Goal: Contribute content: Add original content to the website for others to see

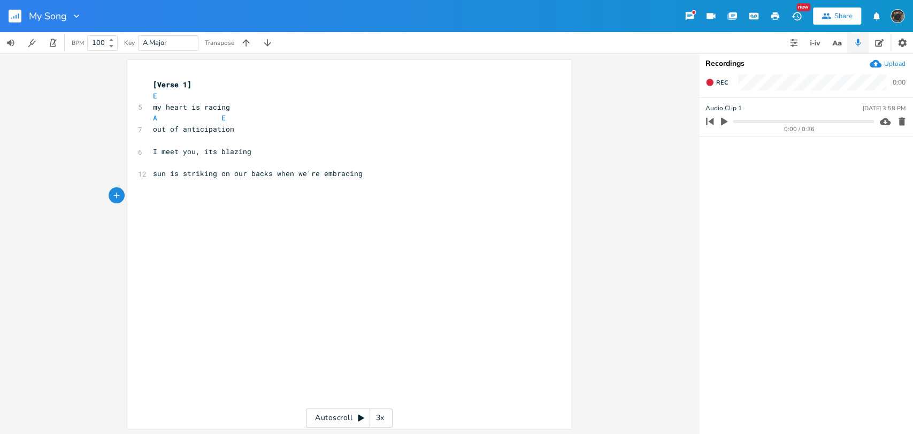
scroll to position [0, 73]
click at [723, 124] on icon "button" at bounding box center [724, 122] width 6 height 8
click at [727, 122] on icon "button" at bounding box center [724, 121] width 9 height 9
click at [13, 11] on rect "button" at bounding box center [15, 16] width 13 height 13
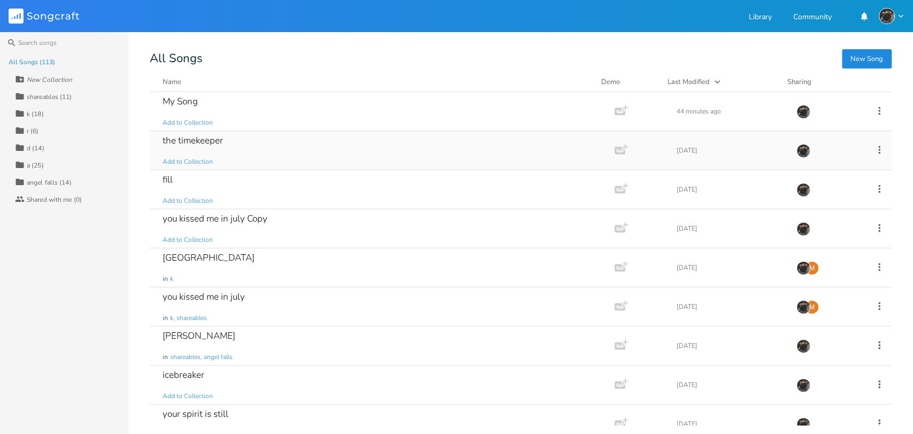
click at [236, 159] on div "the timekeeper Add to Collection" at bounding box center [380, 150] width 435 height 38
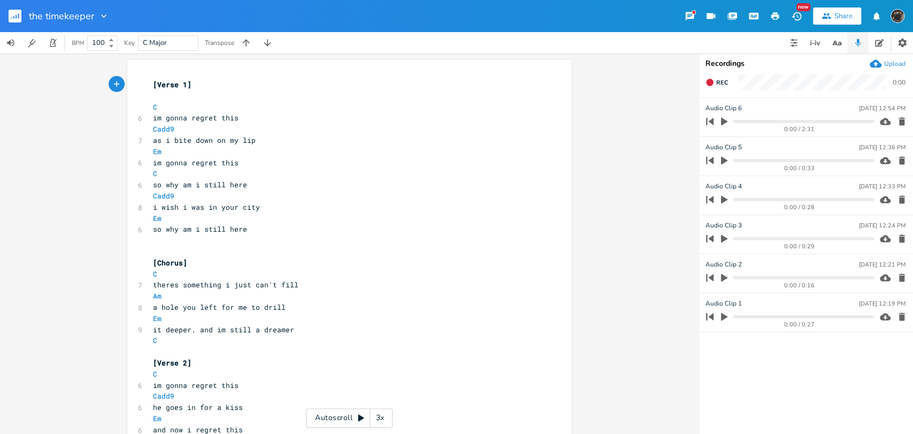
click at [723, 317] on icon "button" at bounding box center [724, 317] width 6 height 8
click at [723, 317] on icon "button" at bounding box center [724, 316] width 9 height 9
click at [265, 90] on pre "​" at bounding box center [344, 95] width 386 height 11
click at [261, 82] on pre "[Verse 1]" at bounding box center [344, 84] width 386 height 11
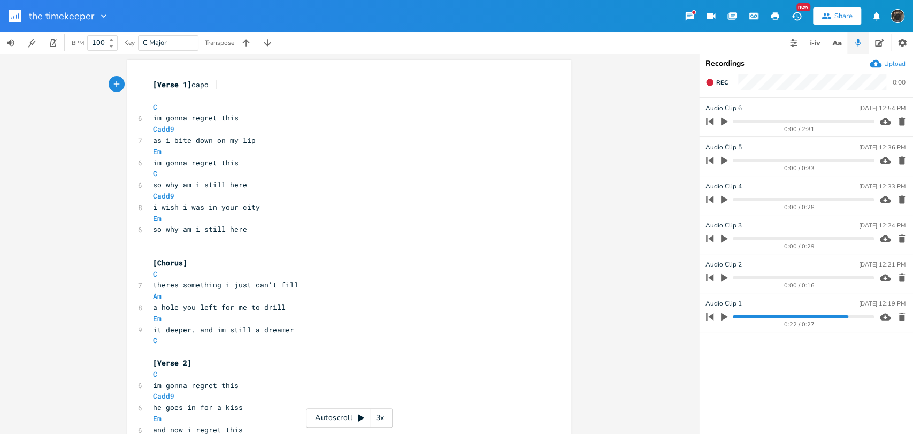
scroll to position [0, 22]
type textarea "capo 3"
click at [385, 421] on div "3x" at bounding box center [379, 417] width 19 height 19
click at [385, 421] on div "4x" at bounding box center [379, 417] width 19 height 19
click at [385, 421] on div "5x" at bounding box center [379, 417] width 19 height 19
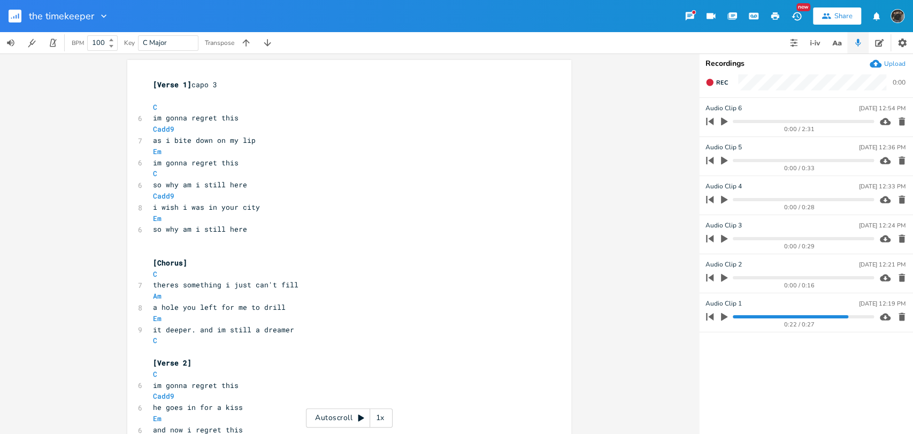
click at [374, 421] on div "1x" at bounding box center [379, 417] width 19 height 19
click at [348, 417] on div "Autoscroll 2x" at bounding box center [349, 417] width 87 height 19
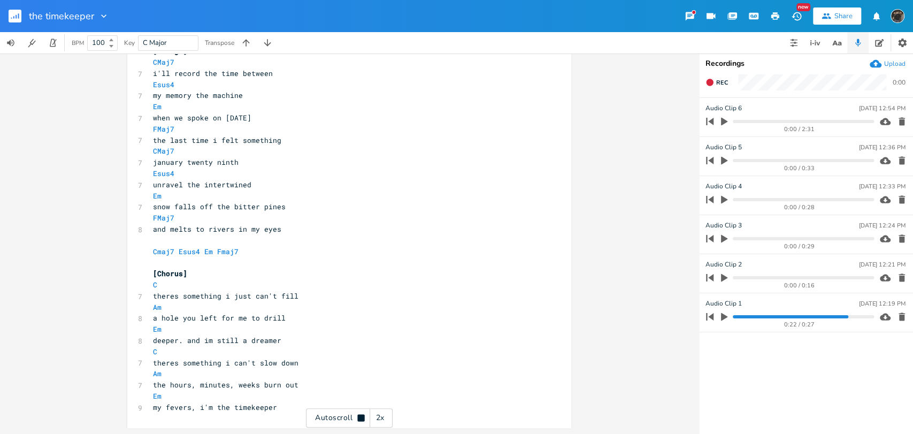
scroll to position [679, 0]
click at [586, 174] on div "capo 3 xxxxxxxxxx [Verse 1] capo 3 ​ C 6 im gonna regret this Cadd9 7 as i bite…" at bounding box center [349, 243] width 698 height 380
click at [721, 82] on span "Rec" at bounding box center [722, 83] width 12 height 8
click at [721, 82] on span "End" at bounding box center [722, 83] width 12 height 8
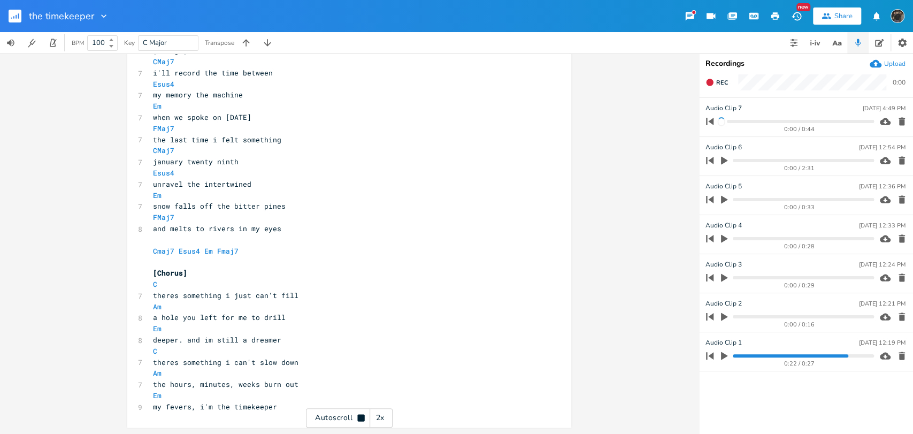
click at [288, 404] on pre "my fevers, i'm the timekeeper" at bounding box center [344, 406] width 386 height 11
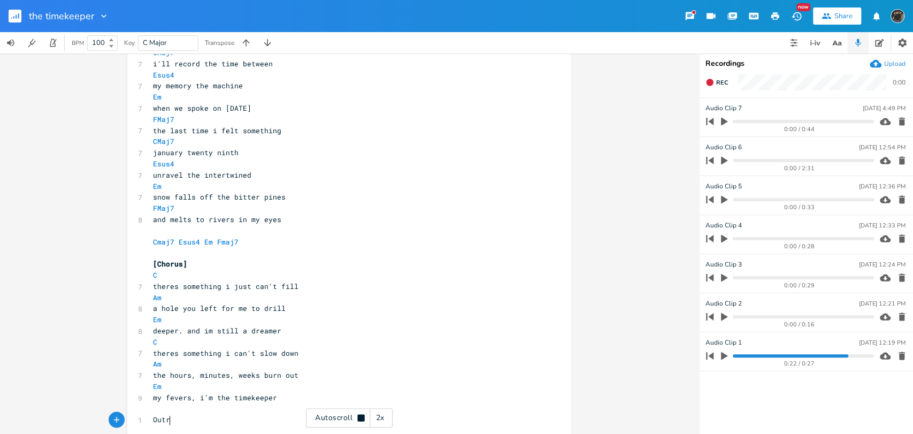
scroll to position [0, 17]
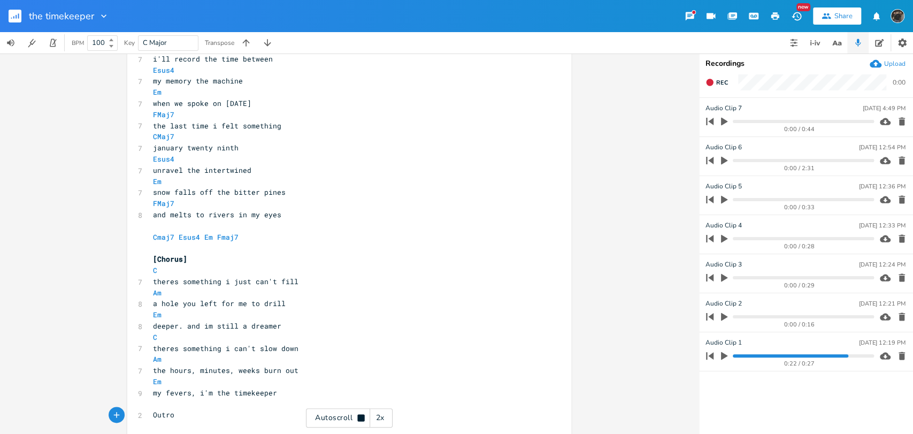
type textarea "Outro]"
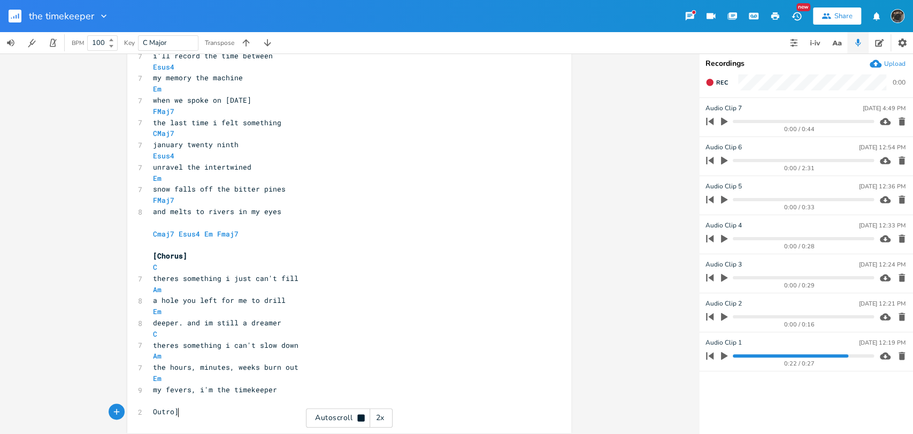
click at [151, 409] on pre "Outro]" at bounding box center [344, 411] width 386 height 11
type textarea "["
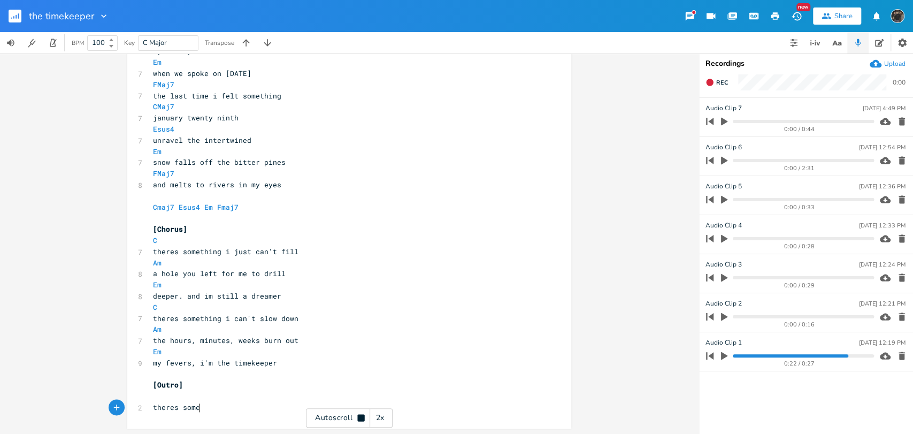
scroll to position [723, 0]
type textarea "theres something I"
type textarea "i just cat"
type textarea "nt fill repeat"
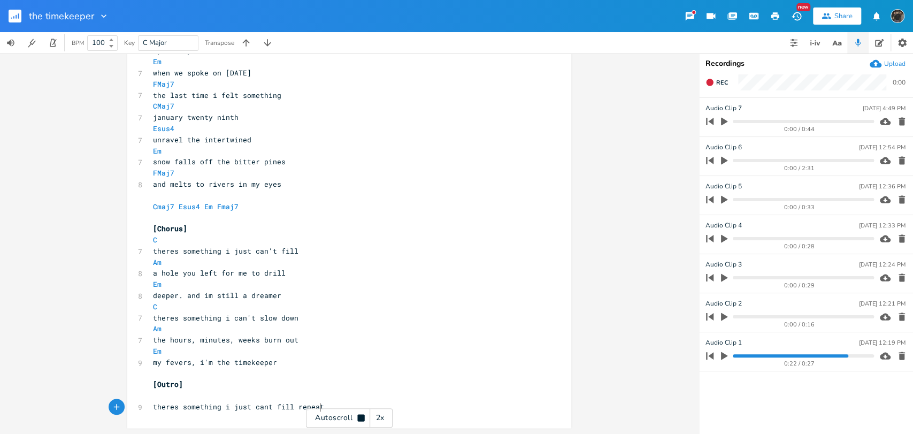
scroll to position [0, 38]
click at [292, 406] on span "theres something i just cant fill repeat" at bounding box center [238, 407] width 171 height 10
type textarea "("
click at [327, 403] on pre "theres something i just cant fill (repeat" at bounding box center [344, 406] width 386 height 11
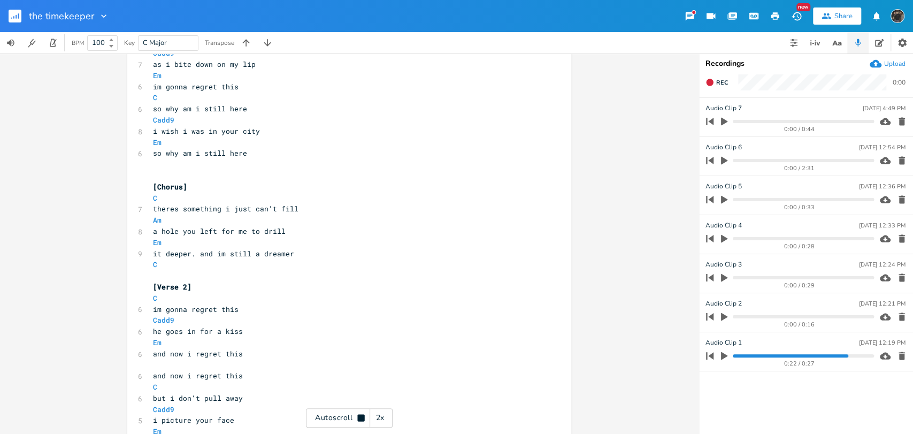
scroll to position [27, 0]
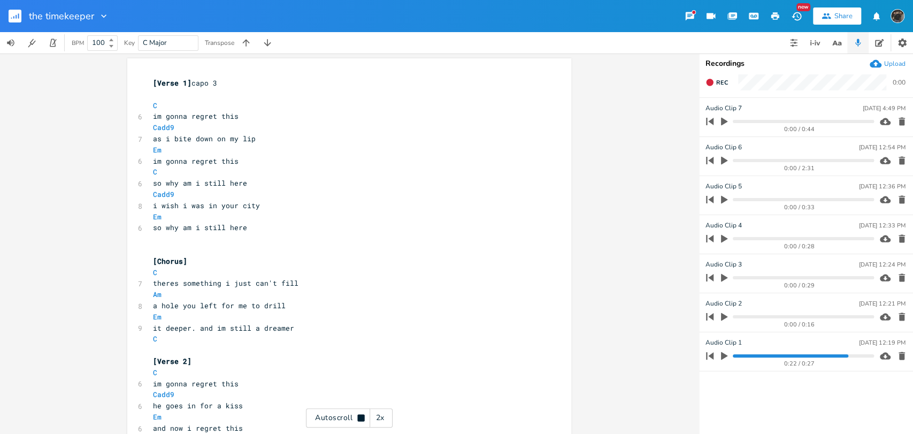
type textarea ", cycle thru c am em)"
click at [354, 417] on div "Autoscroll 2x" at bounding box center [349, 417] width 87 height 19
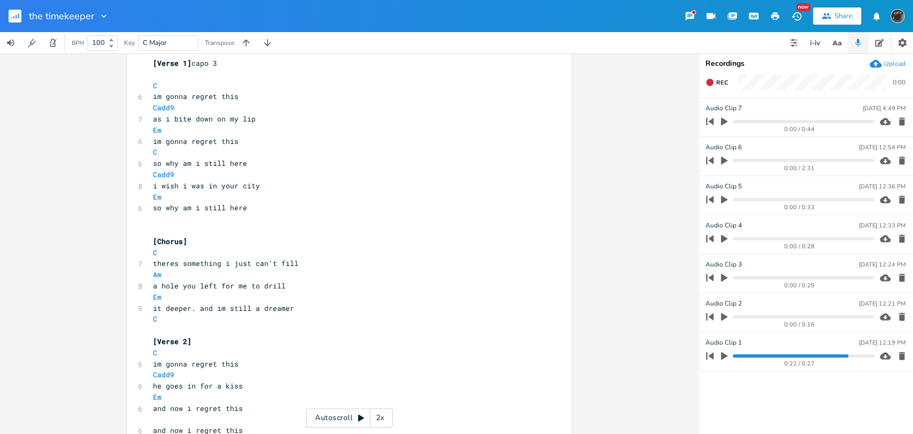
scroll to position [0, 0]
